Goal: Task Accomplishment & Management: Use online tool/utility

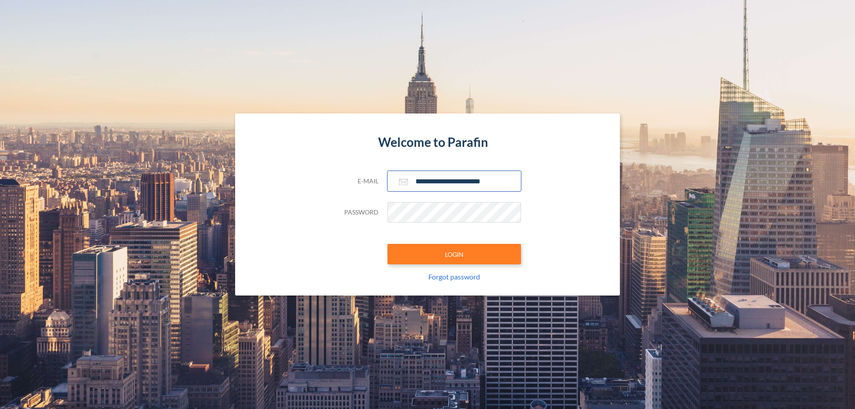
type input "**********"
click at [454, 254] on button "LOGIN" at bounding box center [455, 254] width 134 height 20
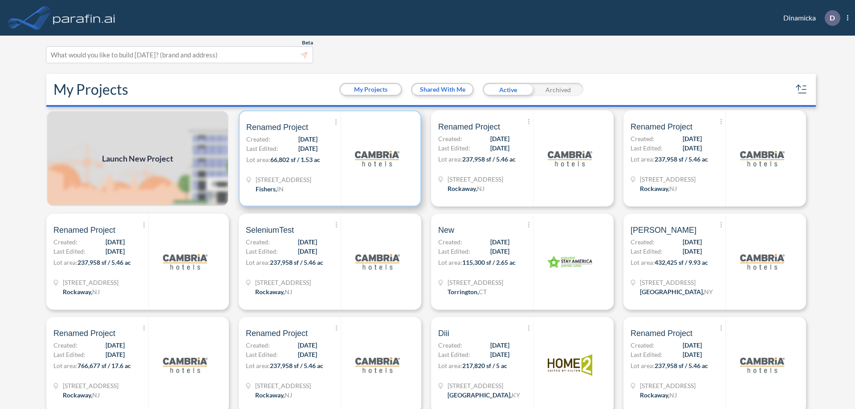
scroll to position [2, 0]
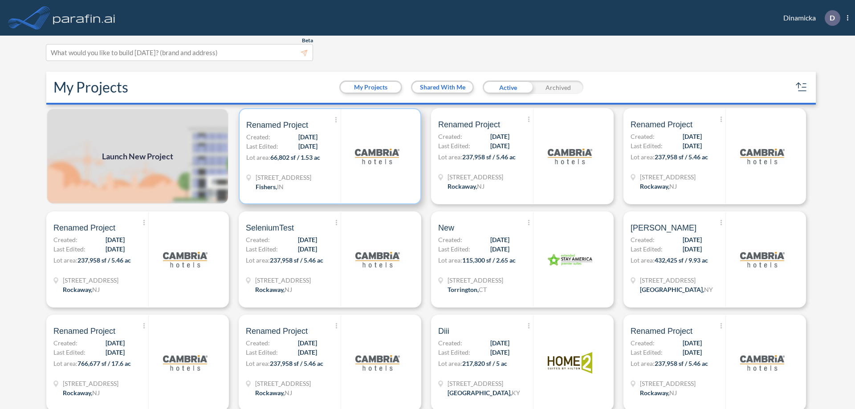
click at [328, 156] on p "Lot area: 66,802 sf / 1.53 ac" at bounding box center [293, 159] width 94 height 13
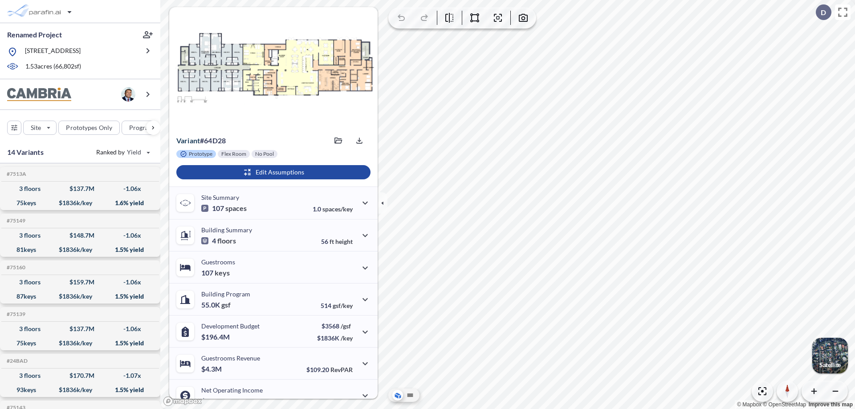
scroll to position [45, 0]
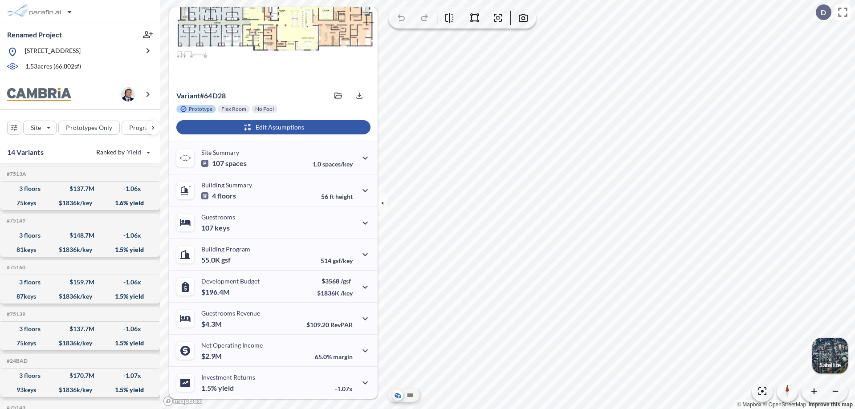
click at [272, 127] on div "button" at bounding box center [273, 127] width 194 height 14
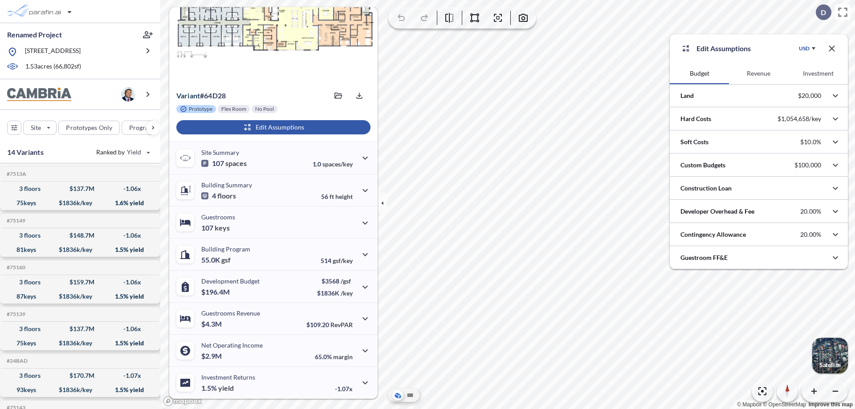
click at [759, 73] on button "Revenue" at bounding box center [758, 73] width 59 height 21
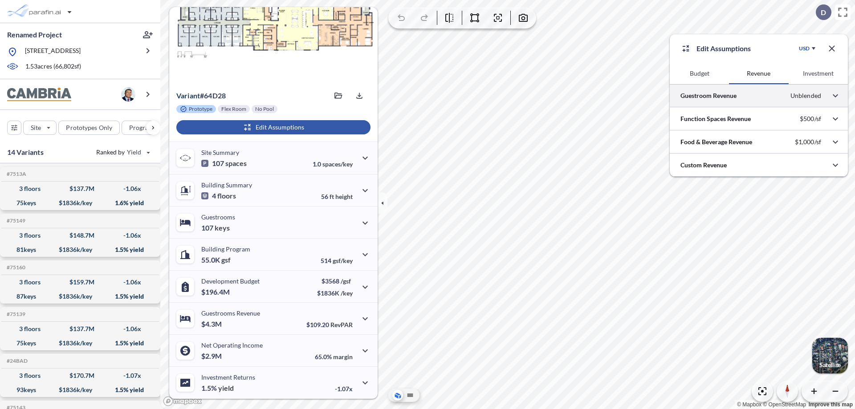
click at [759, 96] on div at bounding box center [759, 95] width 178 height 23
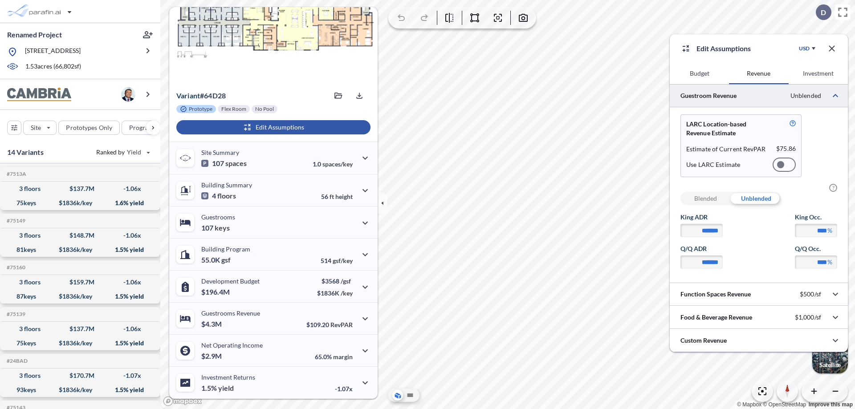
click at [784, 165] on div at bounding box center [784, 165] width 23 height 14
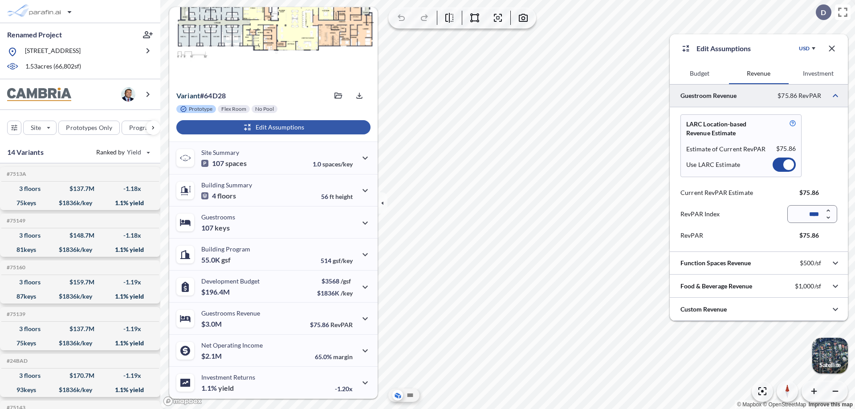
scroll to position [40, 0]
